Goal: Task Accomplishment & Management: Manage account settings

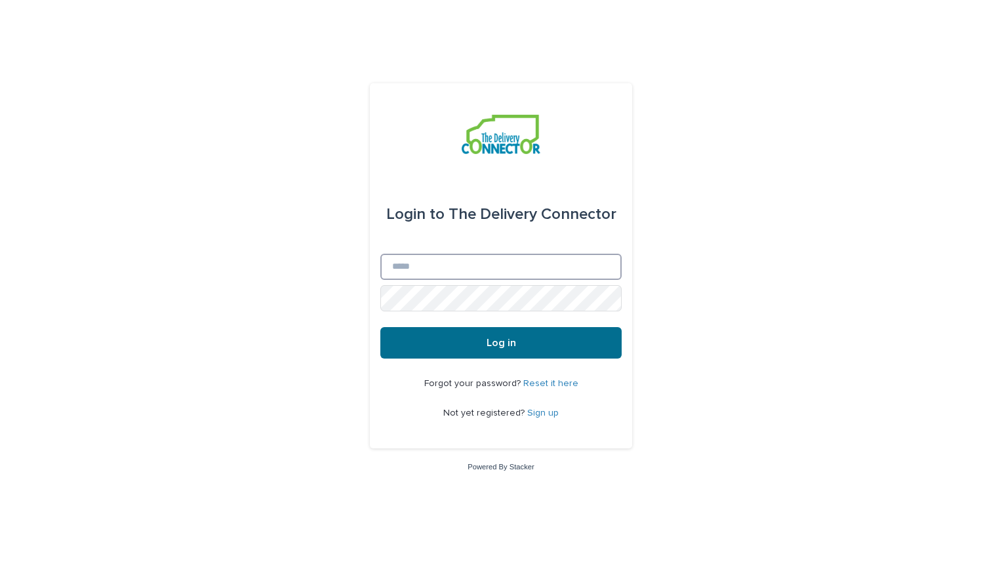
type input "**********"
click at [489, 346] on span "Log in" at bounding box center [502, 343] width 30 height 10
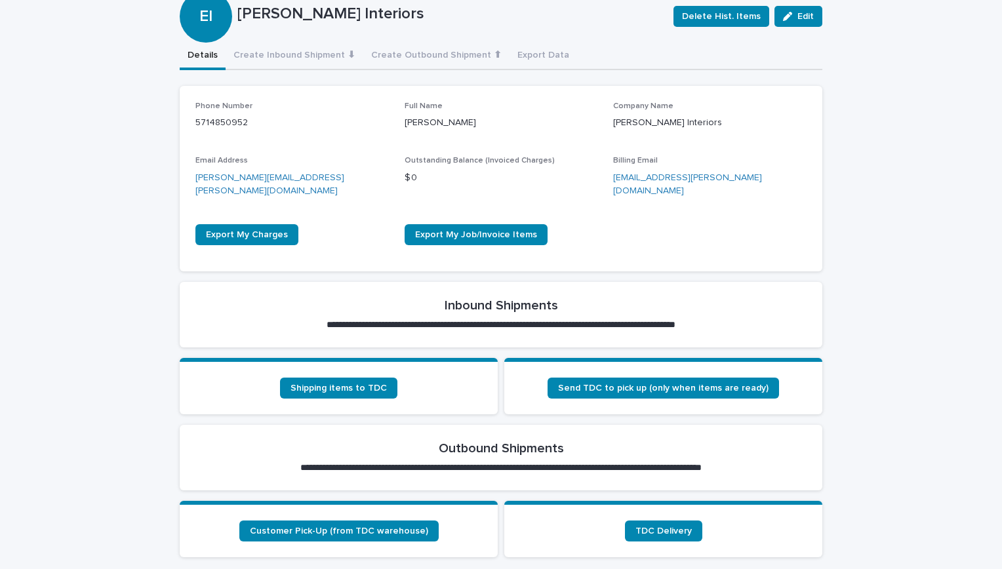
scroll to position [213, 0]
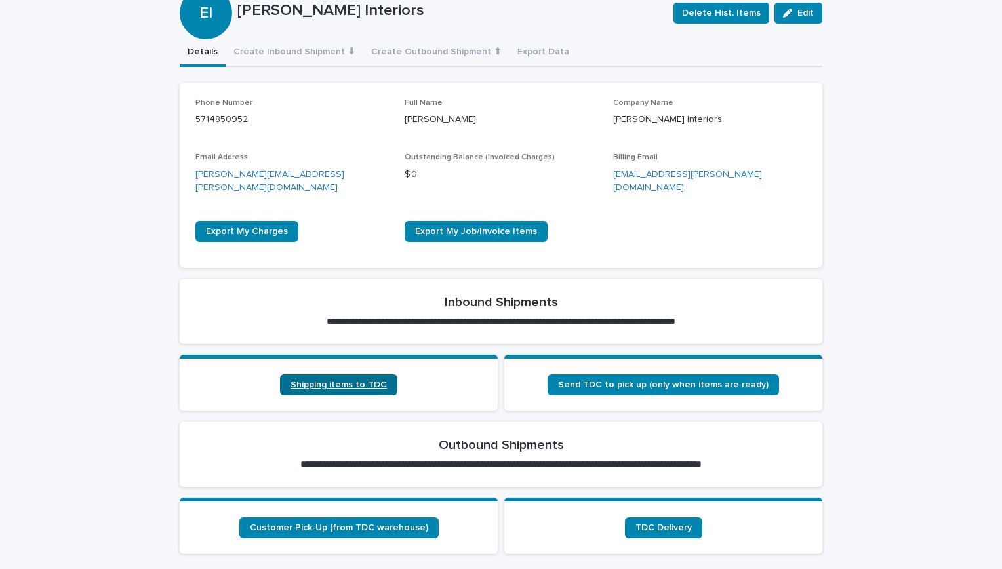
click at [351, 380] on span "Shipping items to TDC" at bounding box center [339, 384] width 96 height 9
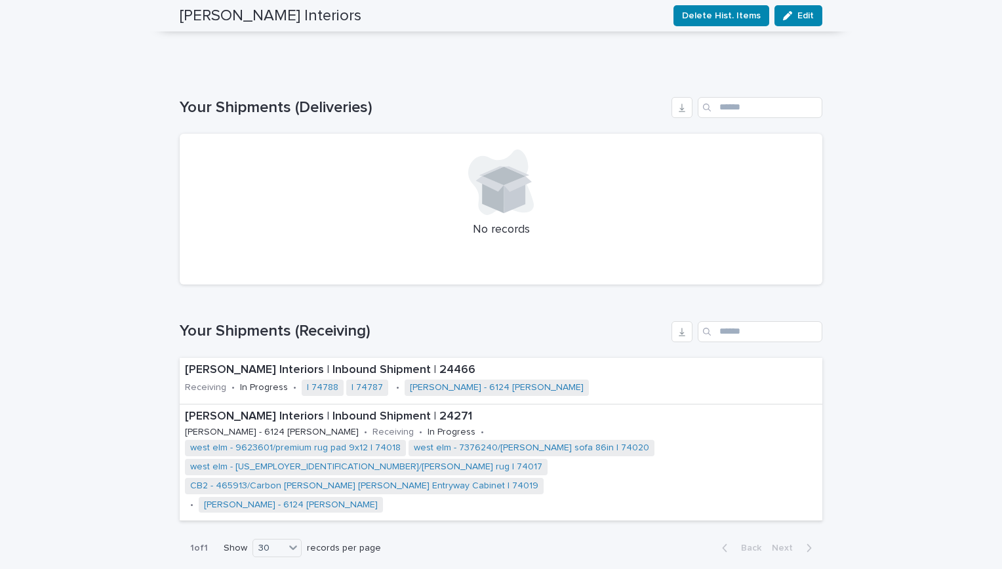
scroll to position [811, 0]
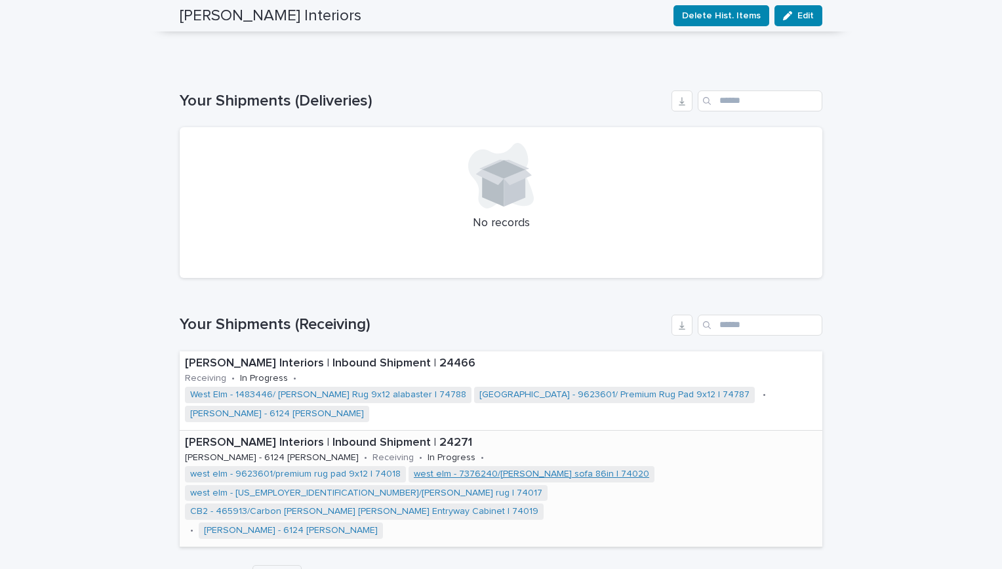
click at [552, 469] on link "west elm - 7376240/[PERSON_NAME] sofa 86in | 74020" at bounding box center [531, 474] width 235 height 11
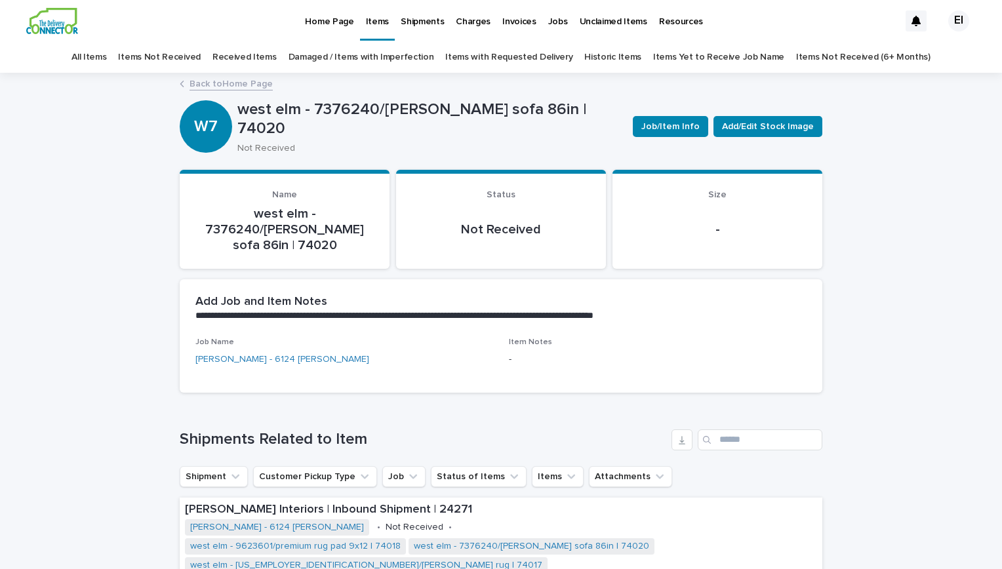
click at [200, 53] on link "Items Not Received" at bounding box center [159, 57] width 82 height 31
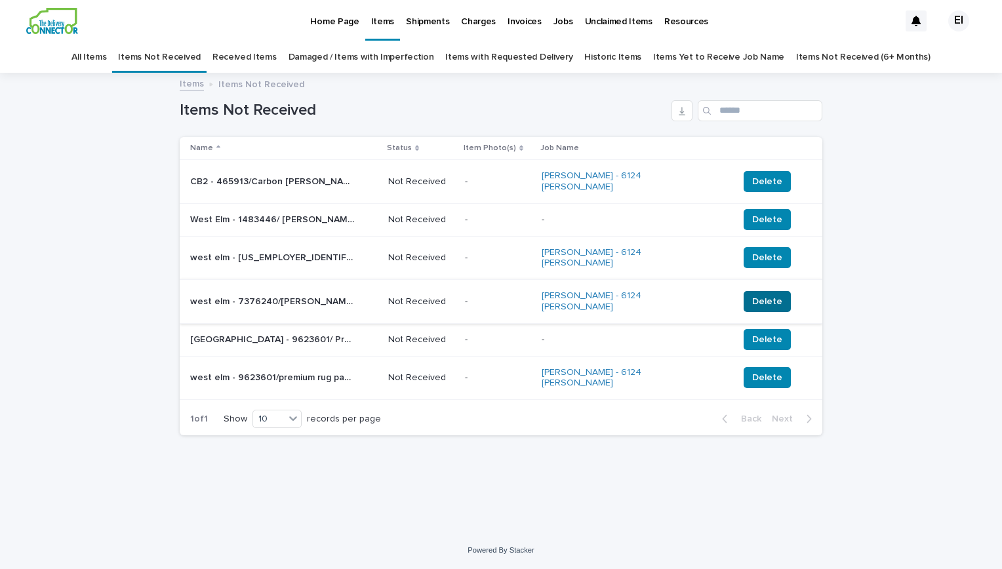
click at [752, 295] on span "Delete" at bounding box center [767, 301] width 30 height 13
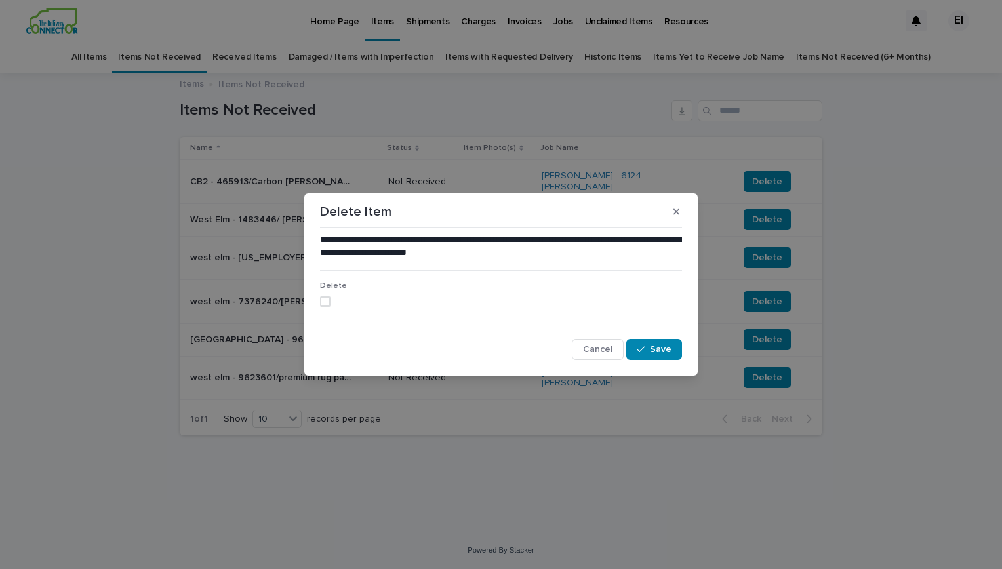
click at [321, 302] on span at bounding box center [325, 301] width 10 height 10
click at [659, 353] on span "Save" at bounding box center [661, 349] width 22 height 9
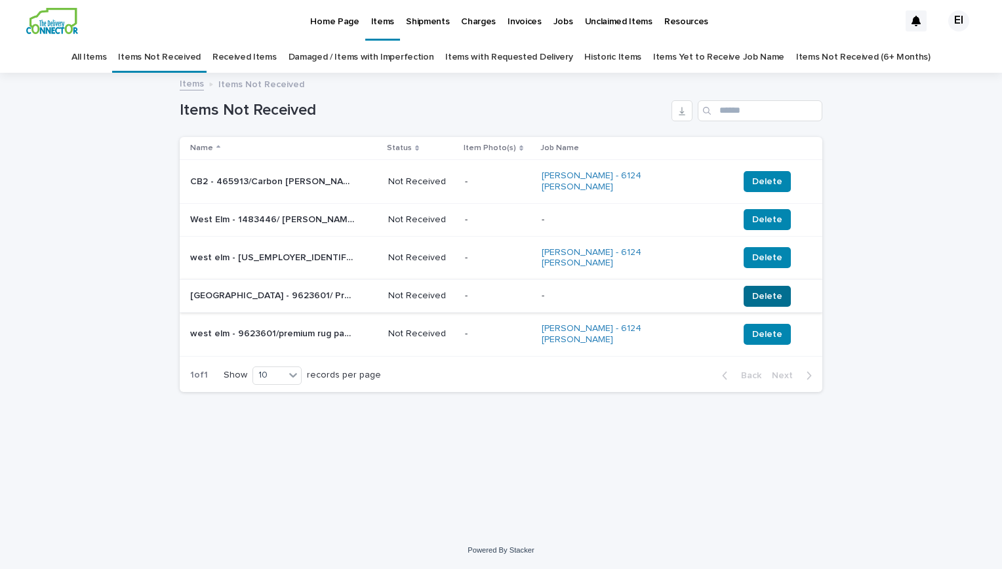
click at [752, 290] on span "Delete" at bounding box center [767, 296] width 30 height 13
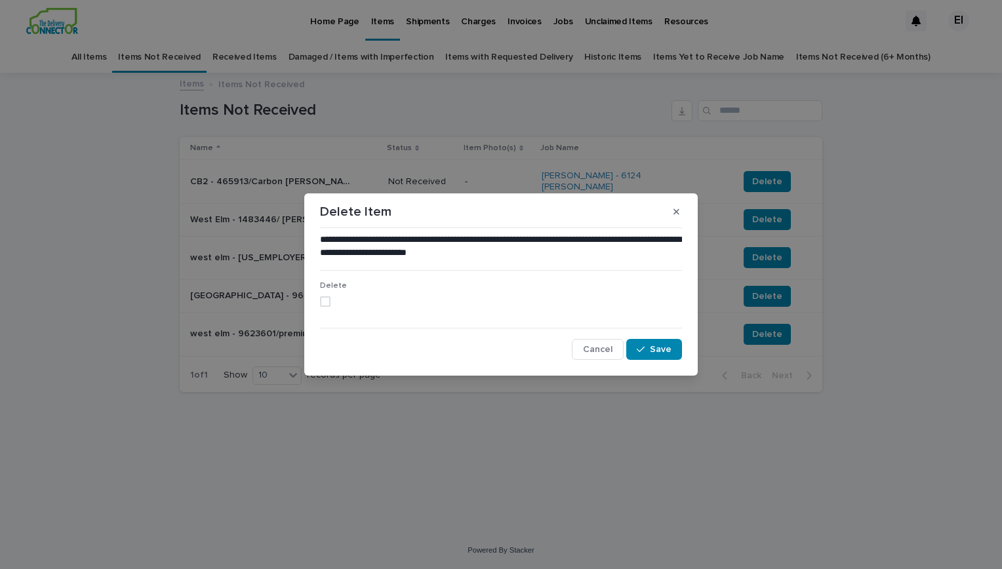
click at [320, 302] on span at bounding box center [325, 301] width 10 height 10
click at [651, 355] on button "Save" at bounding box center [654, 349] width 56 height 21
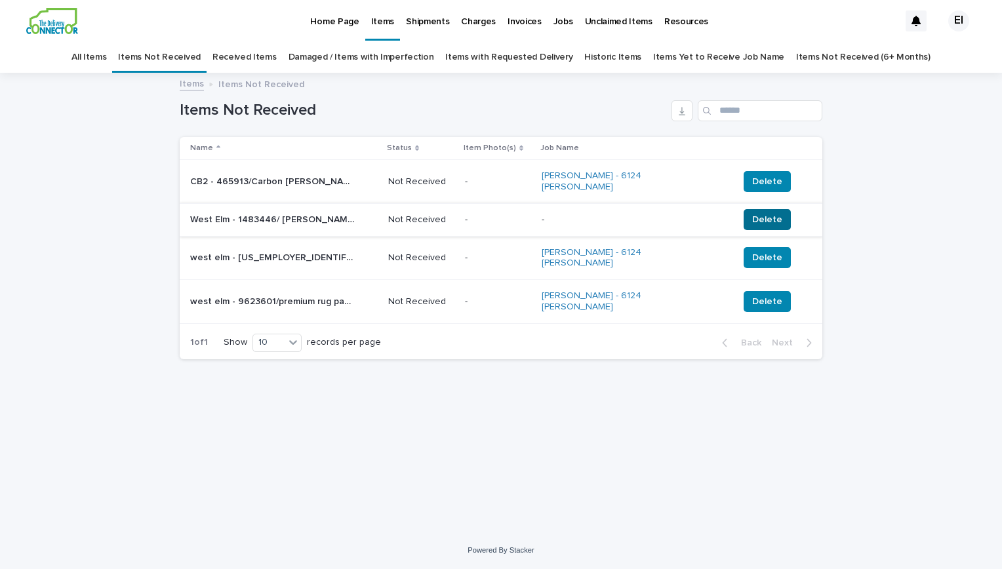
click at [752, 213] on span "Delete" at bounding box center [767, 219] width 30 height 13
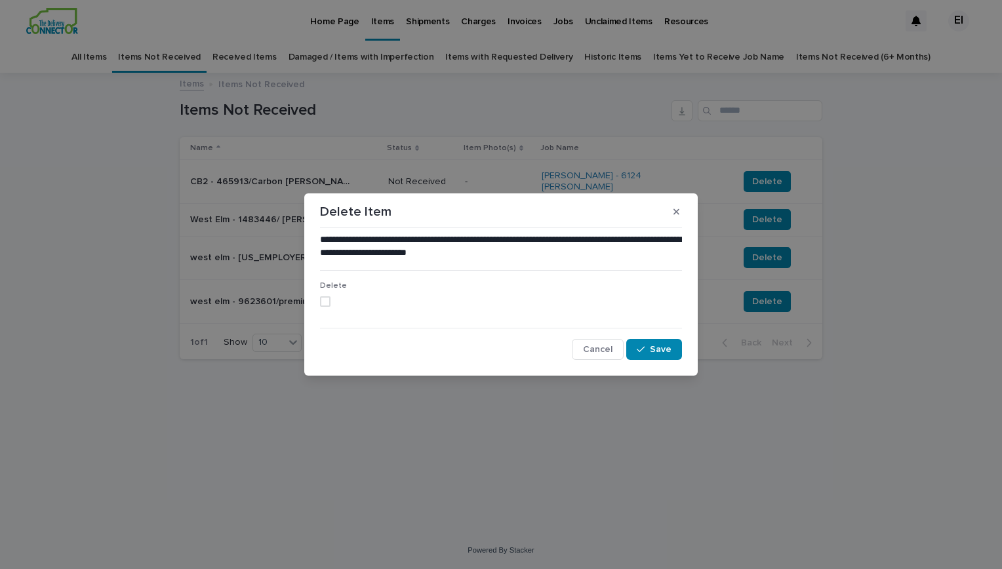
click at [329, 302] on span at bounding box center [325, 301] width 10 height 10
click at [657, 353] on span "Save" at bounding box center [661, 349] width 22 height 9
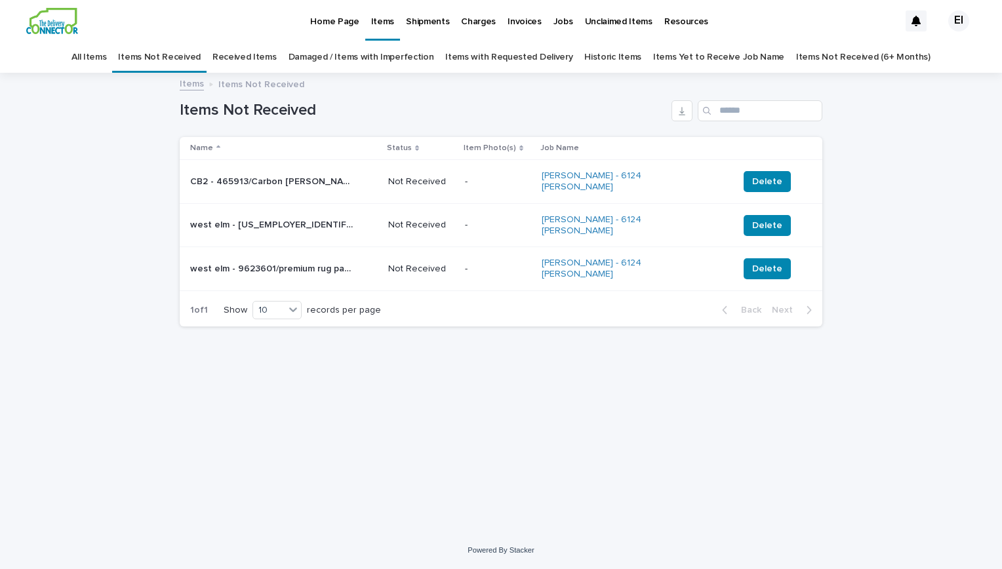
click at [537, 394] on div "Loading... Saving… Loading... Saving… Items Not Received Name Status Item Photo…" at bounding box center [501, 286] width 656 height 425
click at [556, 20] on p "Jobs" at bounding box center [564, 14] width 20 height 28
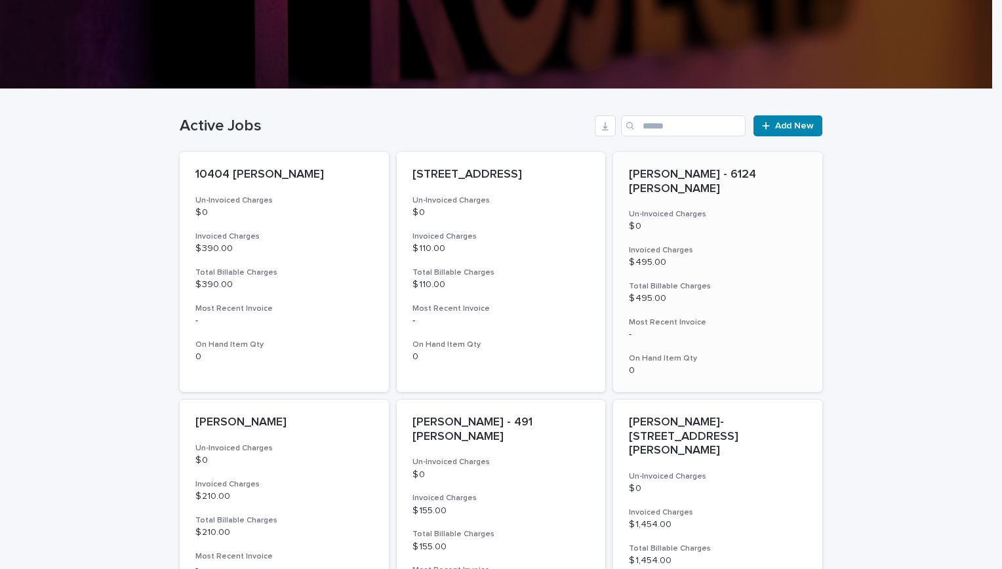
scroll to position [242, 0]
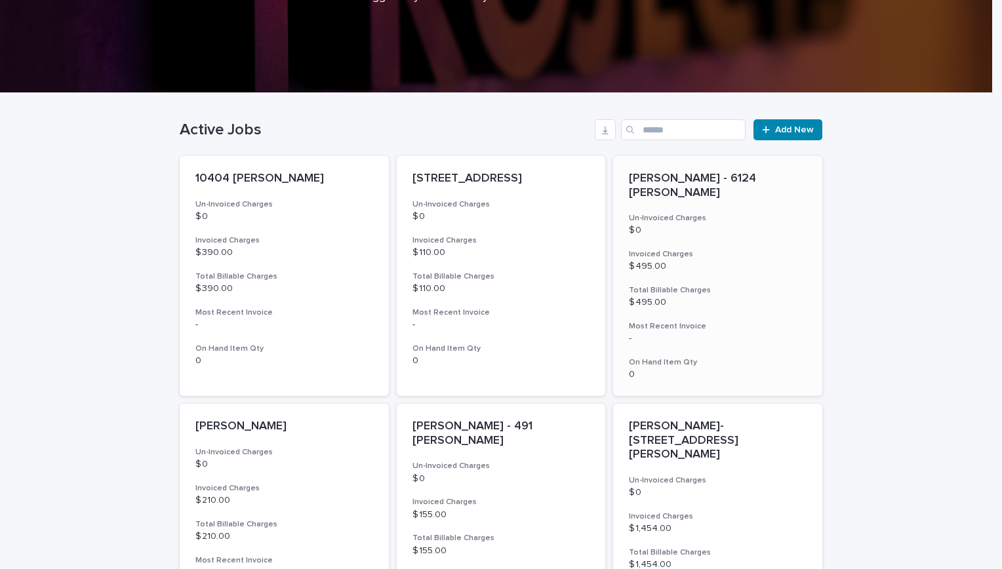
click at [766, 299] on div "[PERSON_NAME] - 6124 [PERSON_NAME] Un-Invoiced Charges $ 0 Invoiced Charges $ 4…" at bounding box center [717, 276] width 209 height 240
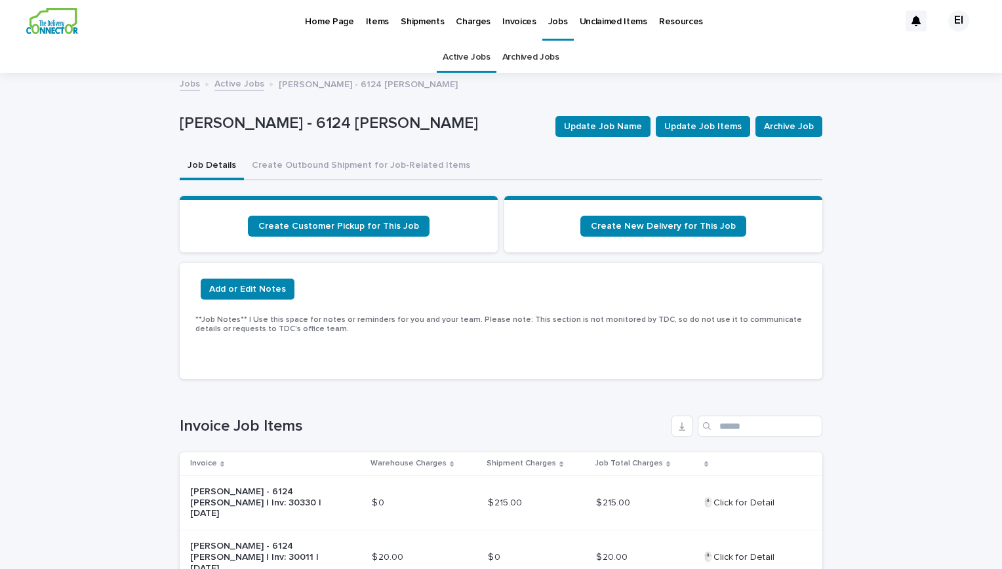
click at [948, 16] on div "EI" at bounding box center [958, 20] width 21 height 21
click at [920, 57] on p "Log Out" at bounding box center [946, 56] width 83 height 22
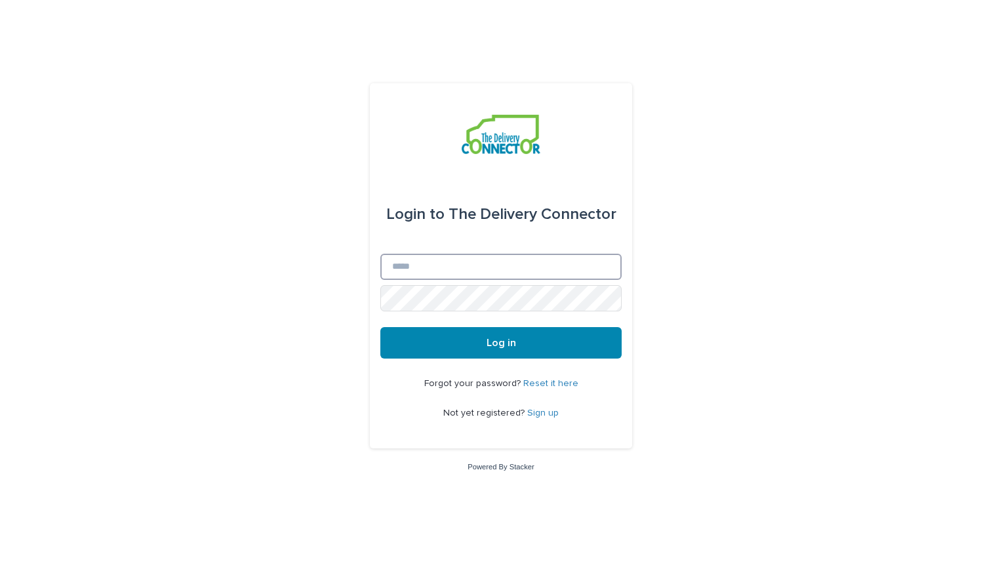
type input "**********"
